Goal: Task Accomplishment & Management: Complete application form

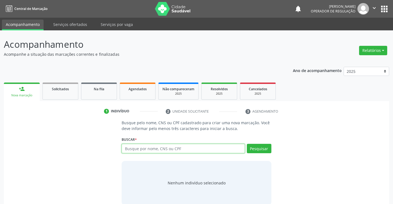
click at [198, 148] on input "text" at bounding box center [183, 148] width 123 height 9
click at [197, 149] on input "text" at bounding box center [183, 148] width 123 height 9
type input "709003828395110"
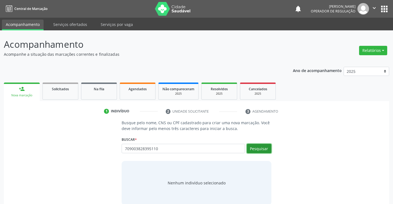
click at [256, 149] on button "Pesquisar" at bounding box center [259, 148] width 25 height 9
type input "709003828395110"
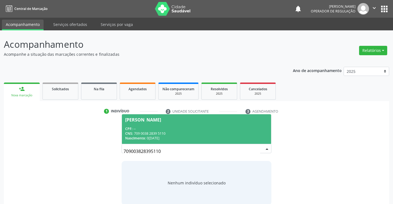
click at [174, 126] on span "[PERSON_NAME] CPF: -- CNS: 709 0038 2839 5110 Nascimento: 0[DATE]" at bounding box center [196, 129] width 149 height 30
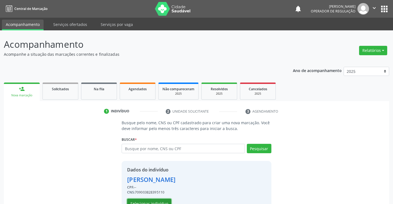
click at [152, 200] on button "Selecionar indivíduo" at bounding box center [149, 203] width 44 height 9
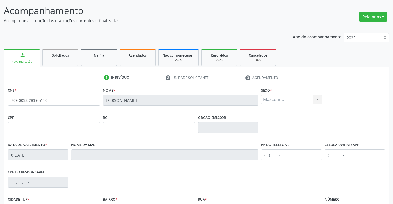
scroll to position [95, 0]
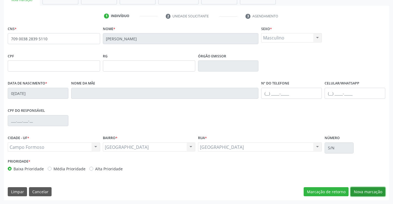
click at [363, 192] on button "Nova marcação" at bounding box center [367, 191] width 35 height 9
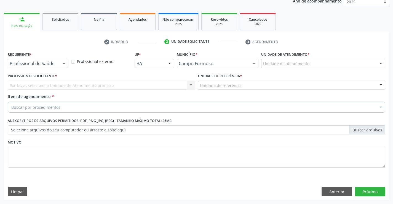
scroll to position [69, 0]
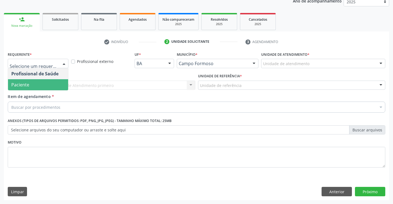
click at [41, 84] on span "Paciente" at bounding box center [38, 84] width 60 height 11
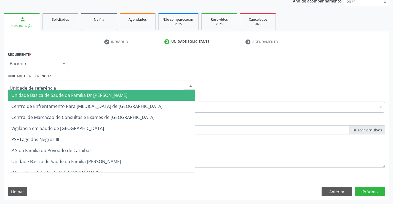
click at [48, 96] on span "Unidade Basica de Saude da Familia Dr [PERSON_NAME]" at bounding box center [69, 95] width 116 height 6
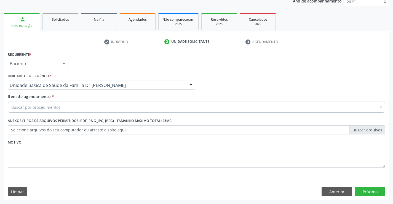
click at [11, 109] on input "Item de agendamento *" at bounding box center [11, 106] width 0 height 11
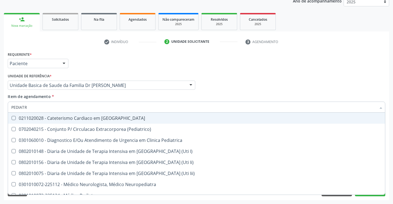
type input "PEDIATRA"
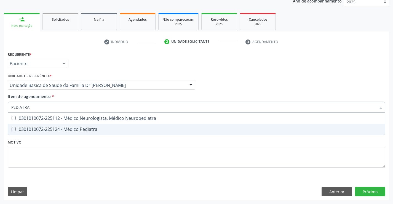
click at [51, 128] on div "0301010072-225124 - Médico Pediatra" at bounding box center [196, 129] width 370 height 4
checkbox Pediatra "true"
click at [360, 191] on div "Requerente * Paciente Profissional de Saúde Paciente Nenhum resultado encontrad…" at bounding box center [196, 125] width 385 height 150
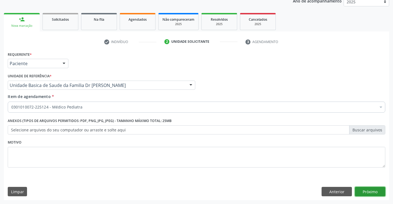
click at [370, 191] on button "Próximo" at bounding box center [370, 191] width 30 height 9
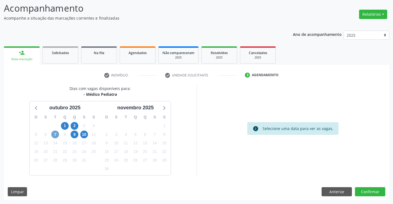
click at [56, 136] on span "7" at bounding box center [55, 134] width 8 height 8
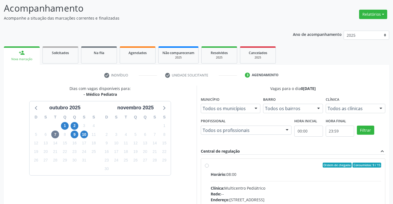
click at [211, 167] on label "Ordem de chegada Consumidos: 9 / 15 Horário: 08:00 Clínica: Multicentro Pediátr…" at bounding box center [296, 204] width 171 height 85
click at [207, 167] on input "Ordem de chegada Consumidos: 9 / 15 Horário: 08:00 Clínica: Multicentro Pediátr…" at bounding box center [207, 164] width 4 height 5
radio input "true"
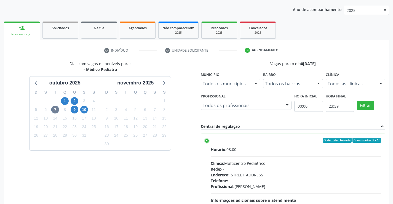
scroll to position [126, 0]
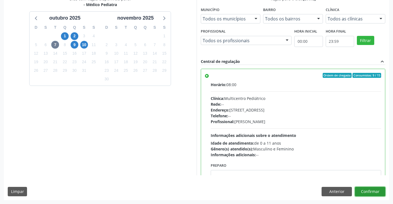
click at [376, 190] on button "Confirmar" at bounding box center [370, 191] width 30 height 9
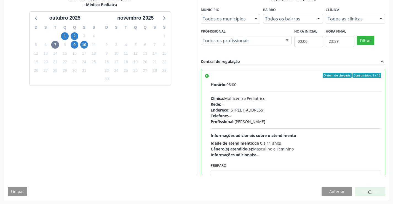
scroll to position [0, 0]
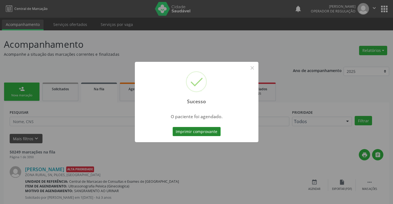
click at [210, 129] on button "Imprimir comprovante" at bounding box center [197, 131] width 48 height 9
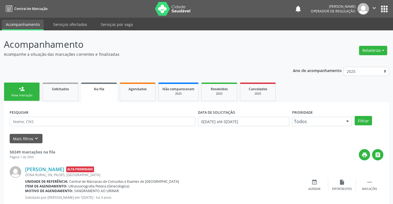
click at [27, 86] on link "person_add Nova marcação" at bounding box center [22, 91] width 36 height 18
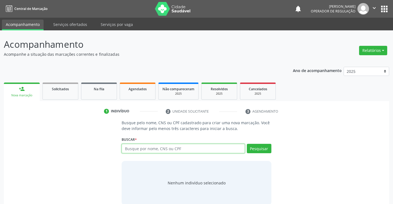
click at [152, 148] on input "text" at bounding box center [183, 148] width 123 height 9
type input "706004864215042"
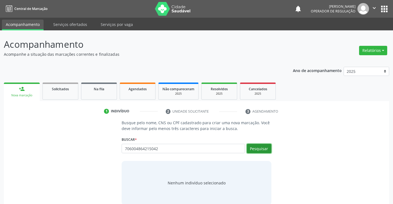
click at [257, 149] on button "Pesquisar" at bounding box center [259, 148] width 25 height 9
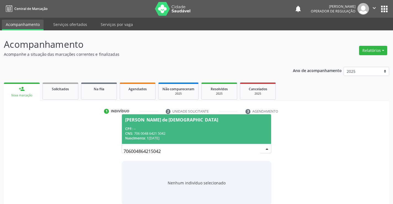
click at [211, 136] on div "Nascimento: 1[DATE]" at bounding box center [196, 138] width 142 height 5
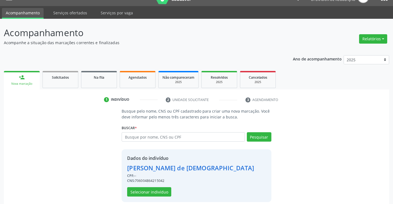
scroll to position [17, 0]
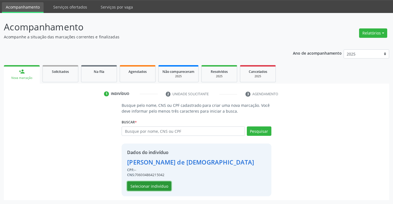
click at [151, 184] on button "Selecionar indivíduo" at bounding box center [149, 185] width 44 height 9
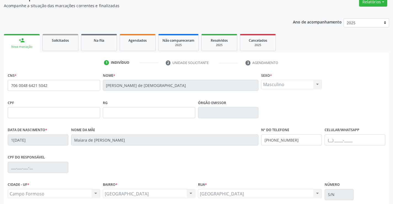
scroll to position [95, 0]
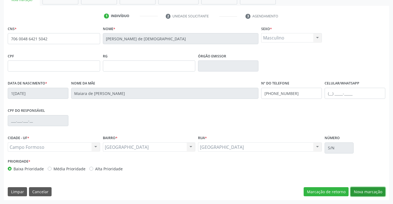
click at [366, 190] on button "Nova marcação" at bounding box center [367, 191] width 35 height 9
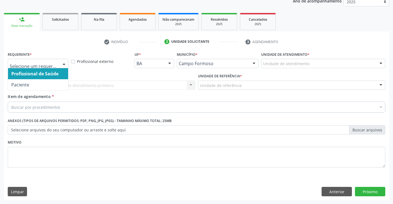
click at [66, 65] on div at bounding box center [64, 63] width 8 height 9
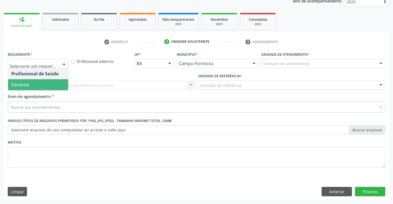
click at [55, 82] on span "Paciente" at bounding box center [38, 84] width 60 height 11
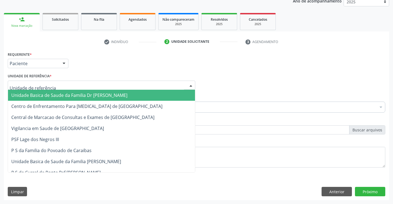
click at [55, 86] on div at bounding box center [101, 85] width 187 height 9
click at [53, 94] on span "Unidade Basica de Saude da Familia Dr [PERSON_NAME]" at bounding box center [69, 95] width 116 height 6
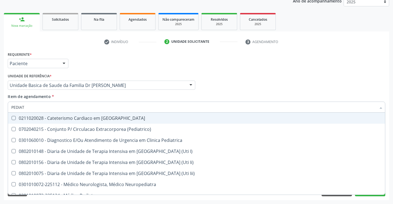
type input "PEDIATR"
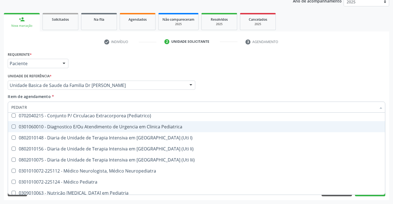
scroll to position [39, 0]
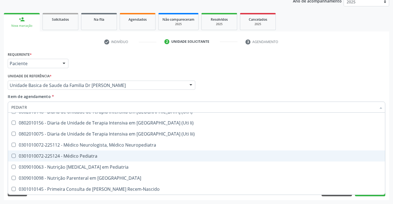
click at [95, 157] on div "0301010072-225124 - Médico Pediatra" at bounding box center [196, 156] width 370 height 4
checkbox Pediatra "true"
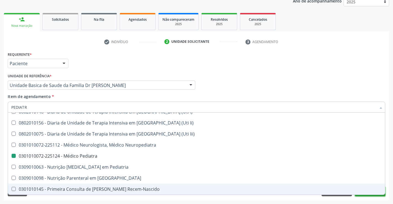
click at [371, 195] on button "Próximo" at bounding box center [370, 191] width 30 height 9
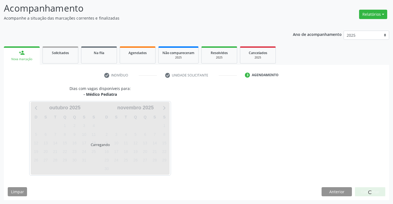
scroll to position [0, 0]
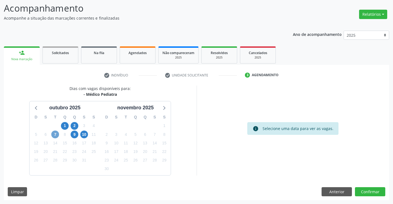
click at [55, 136] on span "7" at bounding box center [55, 134] width 8 height 8
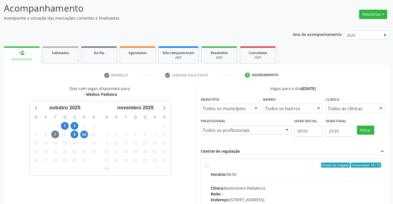
click at [211, 165] on label "Ordem de chegada Consumidos: 10 / 15 Horário: 08:00 Clínica: Multicentro Pediát…" at bounding box center [296, 204] width 171 height 85
click at [207, 165] on input "Ordem de chegada Consumidos: 10 / 15 Horário: 08:00 Clínica: Multicentro Pediát…" at bounding box center [207, 164] width 4 height 5
radio input "true"
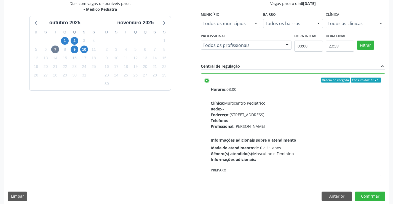
scroll to position [126, 0]
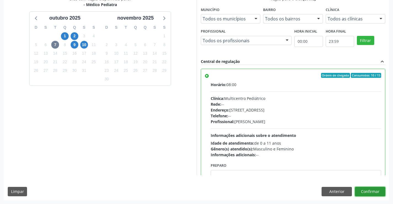
click at [374, 190] on button "Confirmar" at bounding box center [370, 191] width 30 height 9
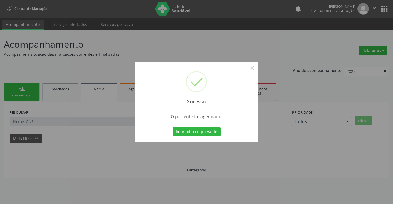
scroll to position [0, 0]
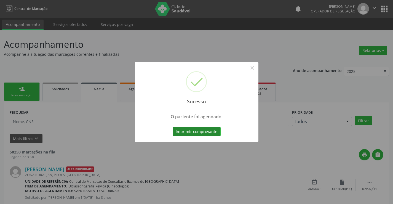
click at [200, 129] on button "Imprimir comprovante" at bounding box center [197, 131] width 48 height 9
